Goal: Find specific page/section: Find specific page/section

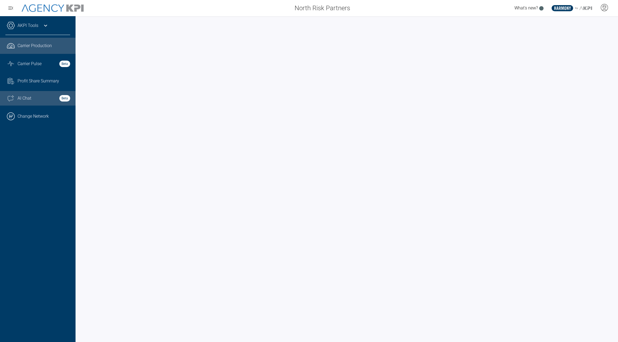
click at [43, 95] on div "AI Chat Beta" at bounding box center [44, 98] width 53 height 6
click at [42, 29] on div "AKPI Tools" at bounding box center [37, 28] width 65 height 13
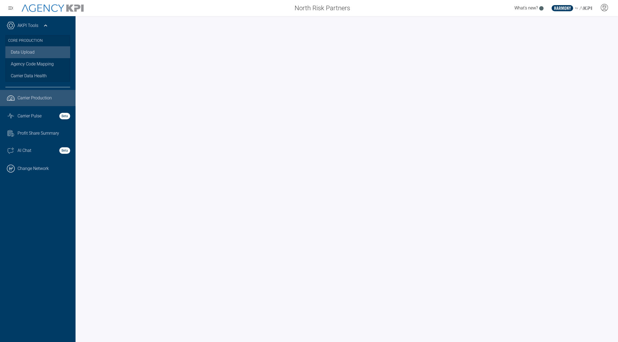
click at [32, 52] on link "Data Upload" at bounding box center [37, 52] width 65 height 12
click at [38, 113] on span "Carrier Pulse" at bounding box center [30, 116] width 24 height 6
click at [25, 96] on span "Carrier Production" at bounding box center [35, 98] width 34 height 6
click at [34, 119] on span "Carrier Pulse" at bounding box center [30, 116] width 24 height 6
